Goal: Task Accomplishment & Management: Use online tool/utility

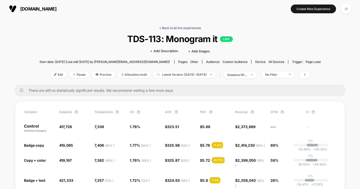
click at [163, 27] on link "< Back to all live experiences" at bounding box center [180, 28] width 42 height 4
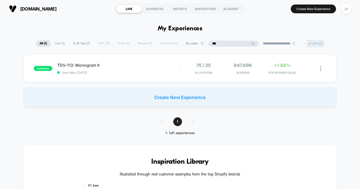
click at [226, 45] on input "***" at bounding box center [234, 44] width 50 height 6
type input "***"
click at [137, 71] on span "start date: [DATE]" at bounding box center [118, 73] width 123 height 4
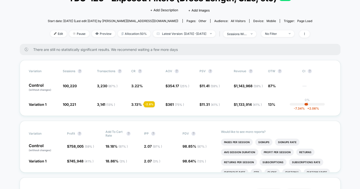
scroll to position [43, 0]
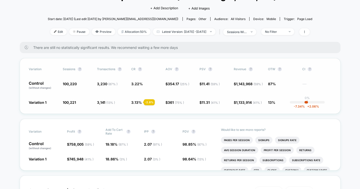
click at [131, 109] on div "Variation Sessions ? Transactions ? CR ? AOV ? PSV ? Revenue ? OTW ? CI ? Contr…" at bounding box center [180, 86] width 321 height 56
click at [98, 34] on span "Preview" at bounding box center [104, 31] width 24 height 7
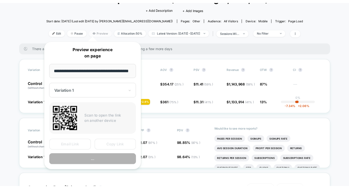
scroll to position [0, 6]
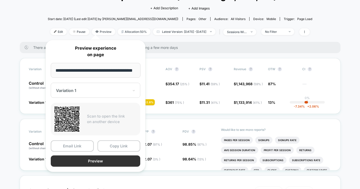
click at [86, 160] on button "Preview" at bounding box center [96, 160] width 90 height 11
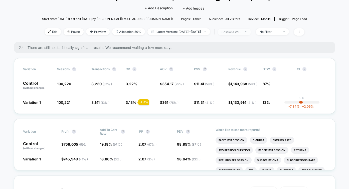
click at [241, 31] on div "sessions with impression" at bounding box center [231, 32] width 20 height 4
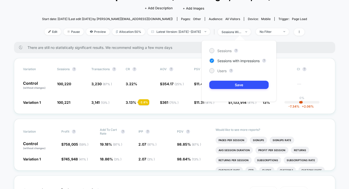
click at [282, 10] on div "< Back to all live experiences TDS-125 - Exposed Filters (Dress Length, Size, e…" at bounding box center [174, 12] width 265 height 59
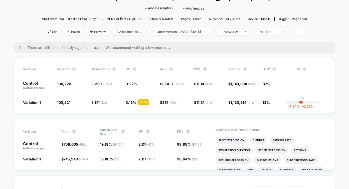
click at [272, 33] on span "No Filter" at bounding box center [272, 31] width 33 height 7
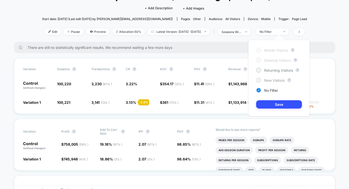
click at [268, 78] on div "New Visitors" at bounding box center [270, 80] width 29 height 5
click at [267, 104] on button "Save" at bounding box center [279, 104] width 46 height 8
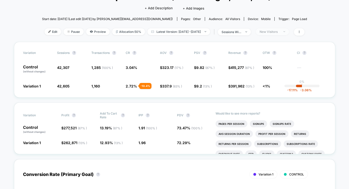
click at [279, 32] on div "New Visitors" at bounding box center [269, 32] width 20 height 4
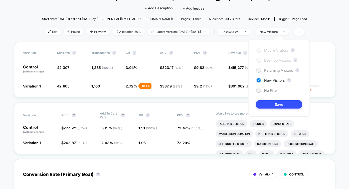
click at [277, 70] on span "Returning Visitors" at bounding box center [278, 70] width 29 height 4
click at [301, 15] on div "Start date: [DATE] (Last edit [DATE] by [PERSON_NAME][EMAIL_ADDRESS][DOMAIN_NAM…" at bounding box center [174, 19] width 265 height 9
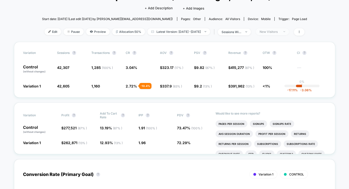
click at [279, 30] on div "New Visitors" at bounding box center [269, 32] width 20 height 4
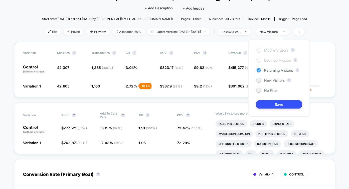
click at [266, 70] on span "Returning Visitors" at bounding box center [278, 70] width 29 height 4
click at [272, 102] on button "Save" at bounding box center [279, 104] width 46 height 8
